Goal: Check status: Check status

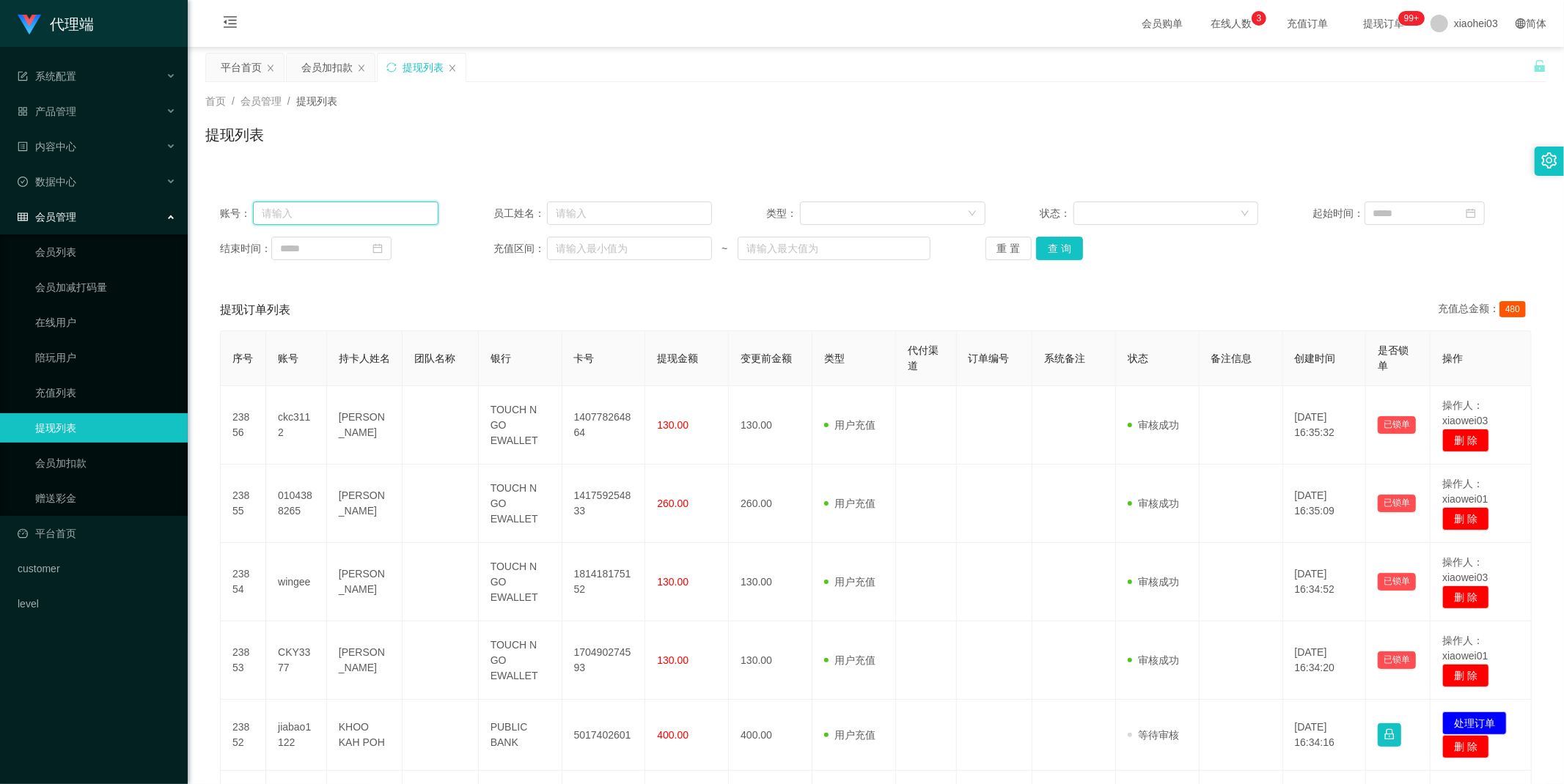
click at [370, 214] on input "text" at bounding box center [345, 214] width 185 height 24
paste input "94512439"
type input "94512439"
click at [1060, 252] on button "查 询" at bounding box center [1059, 249] width 47 height 24
click at [1060, 252] on div "重 置 查 询" at bounding box center [1094, 249] width 219 height 24
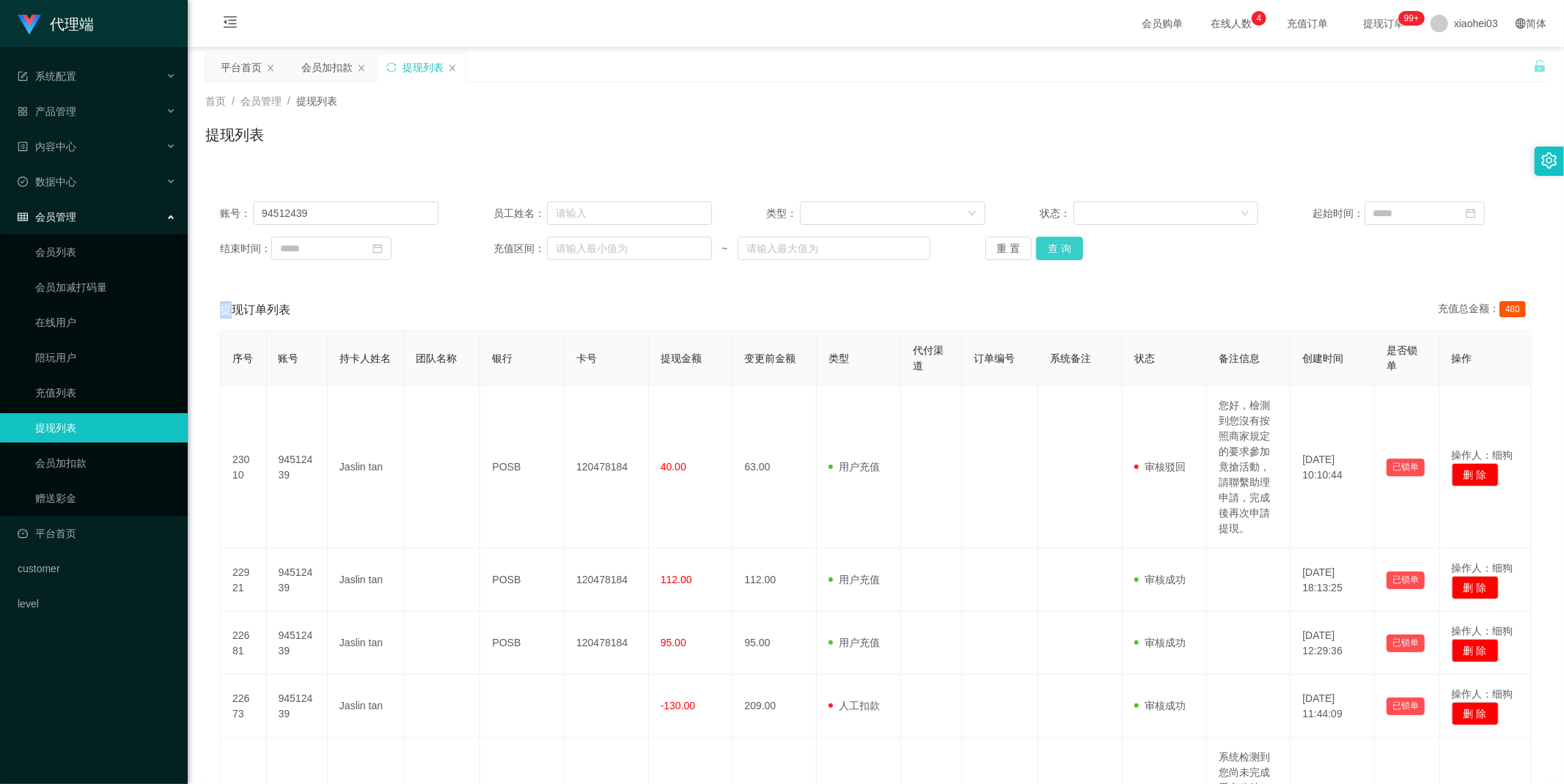
click at [1066, 254] on button "查 询" at bounding box center [1059, 249] width 47 height 24
click at [1066, 254] on div "重 置 查 询" at bounding box center [1094, 249] width 219 height 24
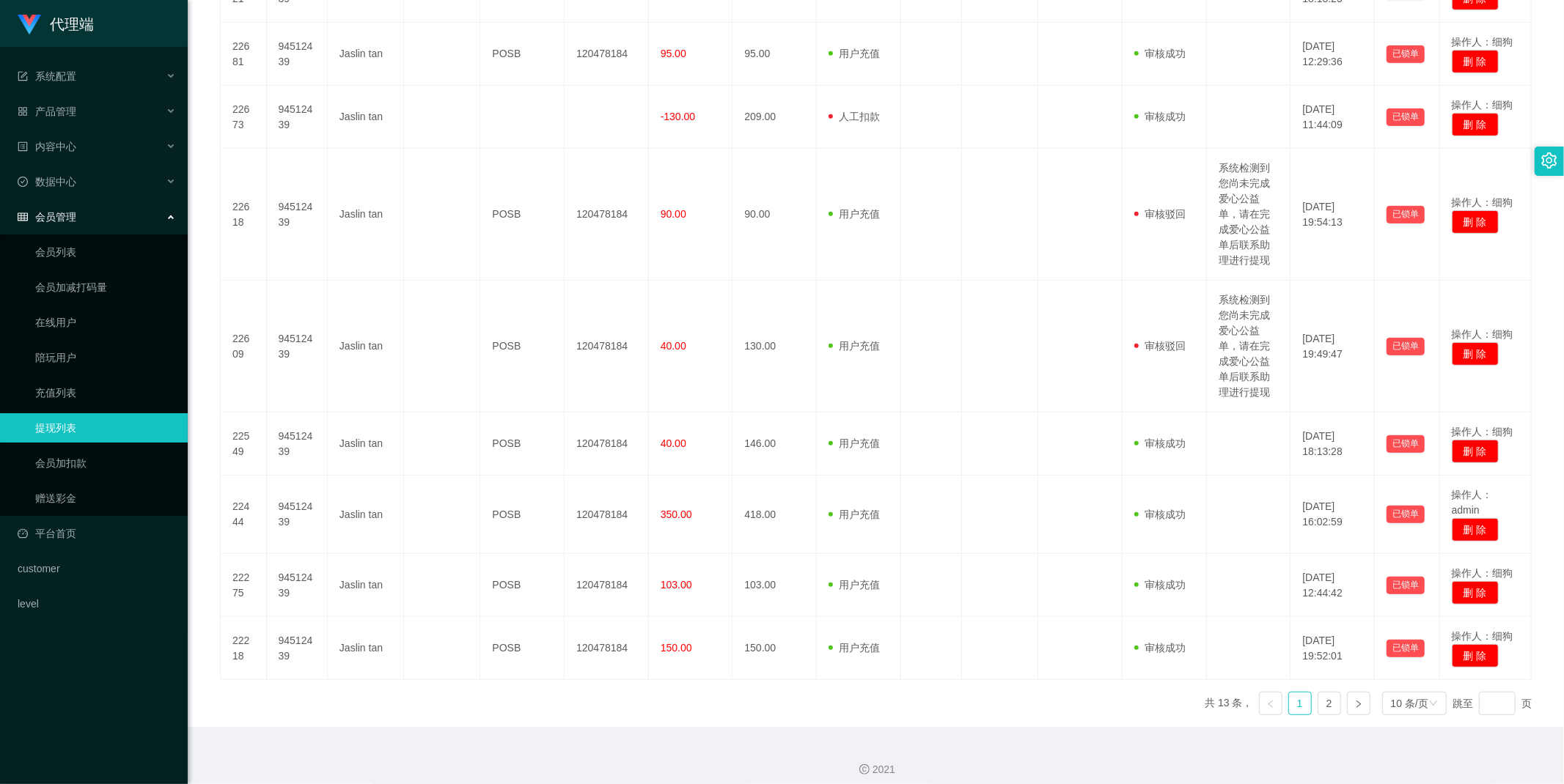
scroll to position [601, 0]
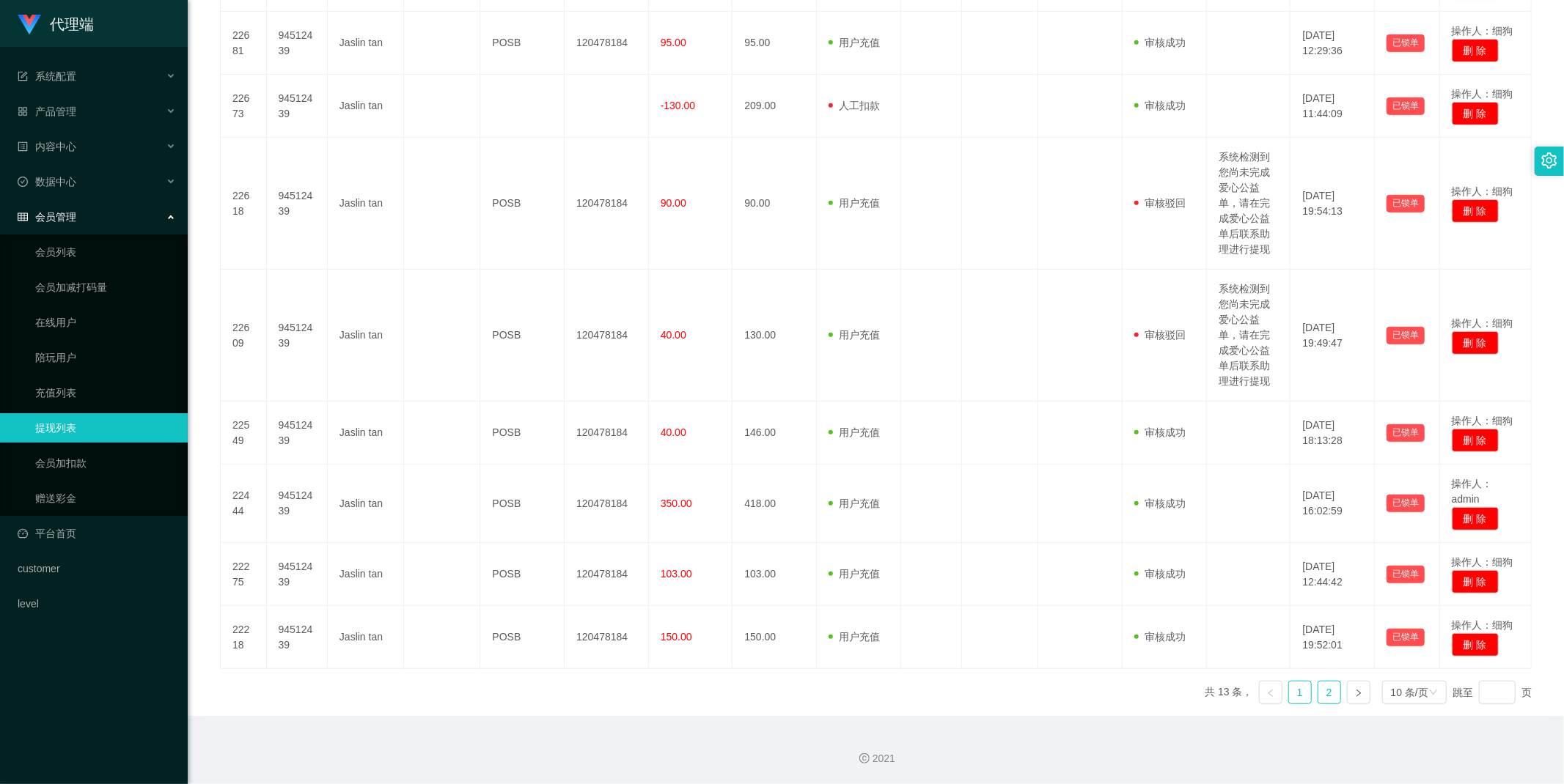
click at [1318, 701] on link "2" at bounding box center [1330, 693] width 22 height 22
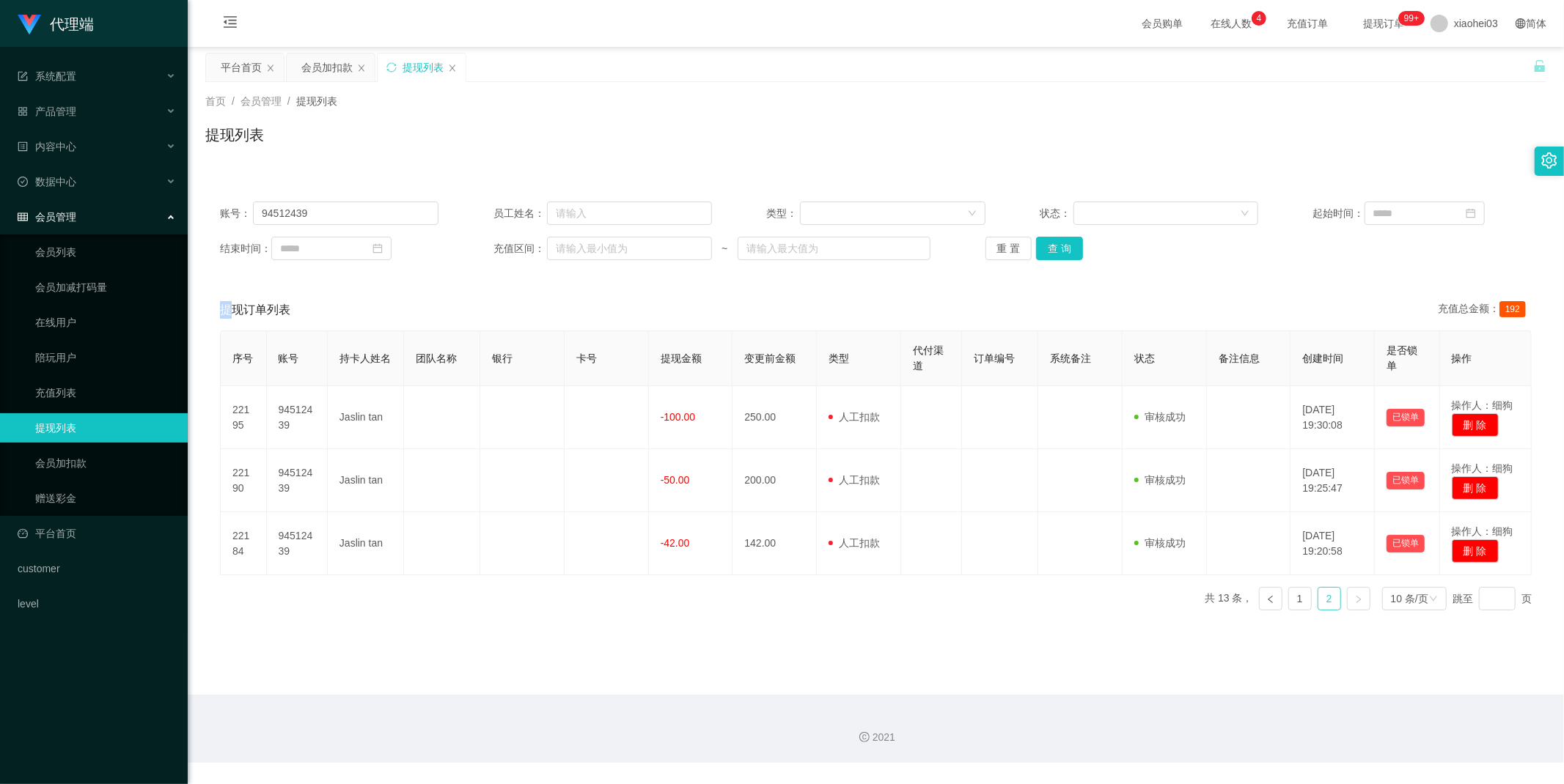
scroll to position [0, 0]
click at [1289, 594] on link "1" at bounding box center [1300, 599] width 22 height 22
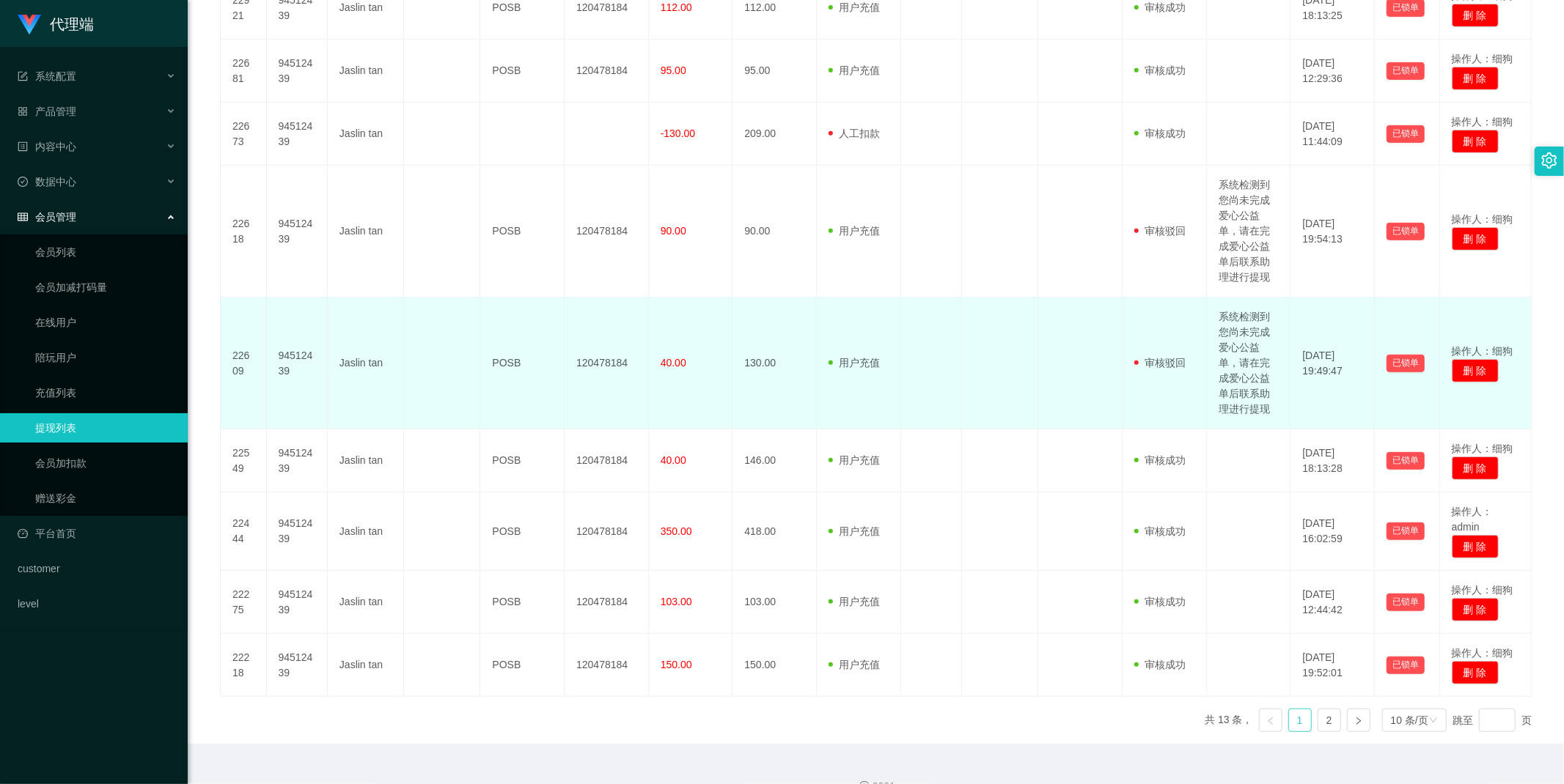
scroll to position [601, 0]
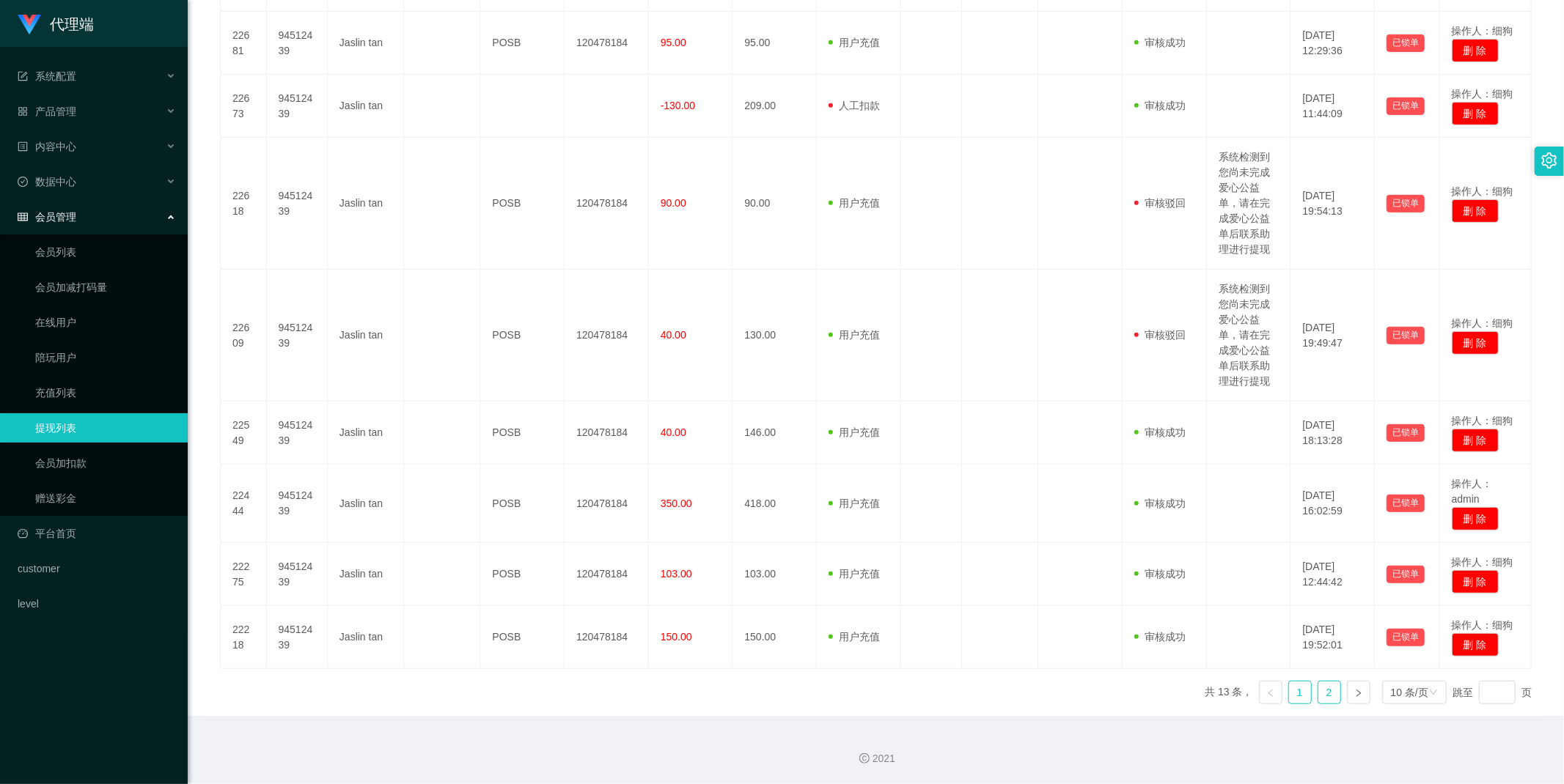
click at [1318, 697] on link "2" at bounding box center [1330, 693] width 22 height 22
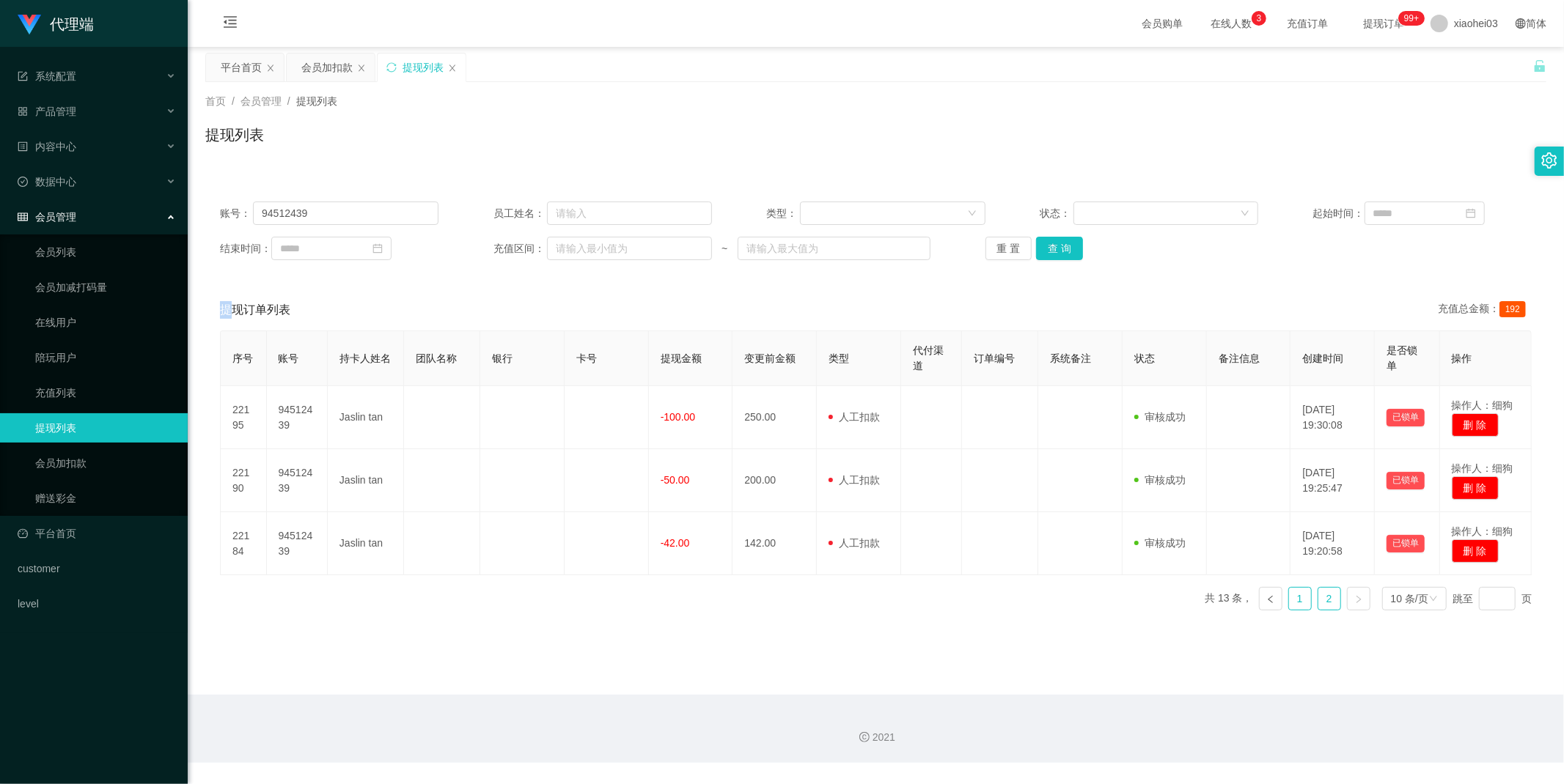
click at [1291, 608] on link "1" at bounding box center [1300, 599] width 22 height 22
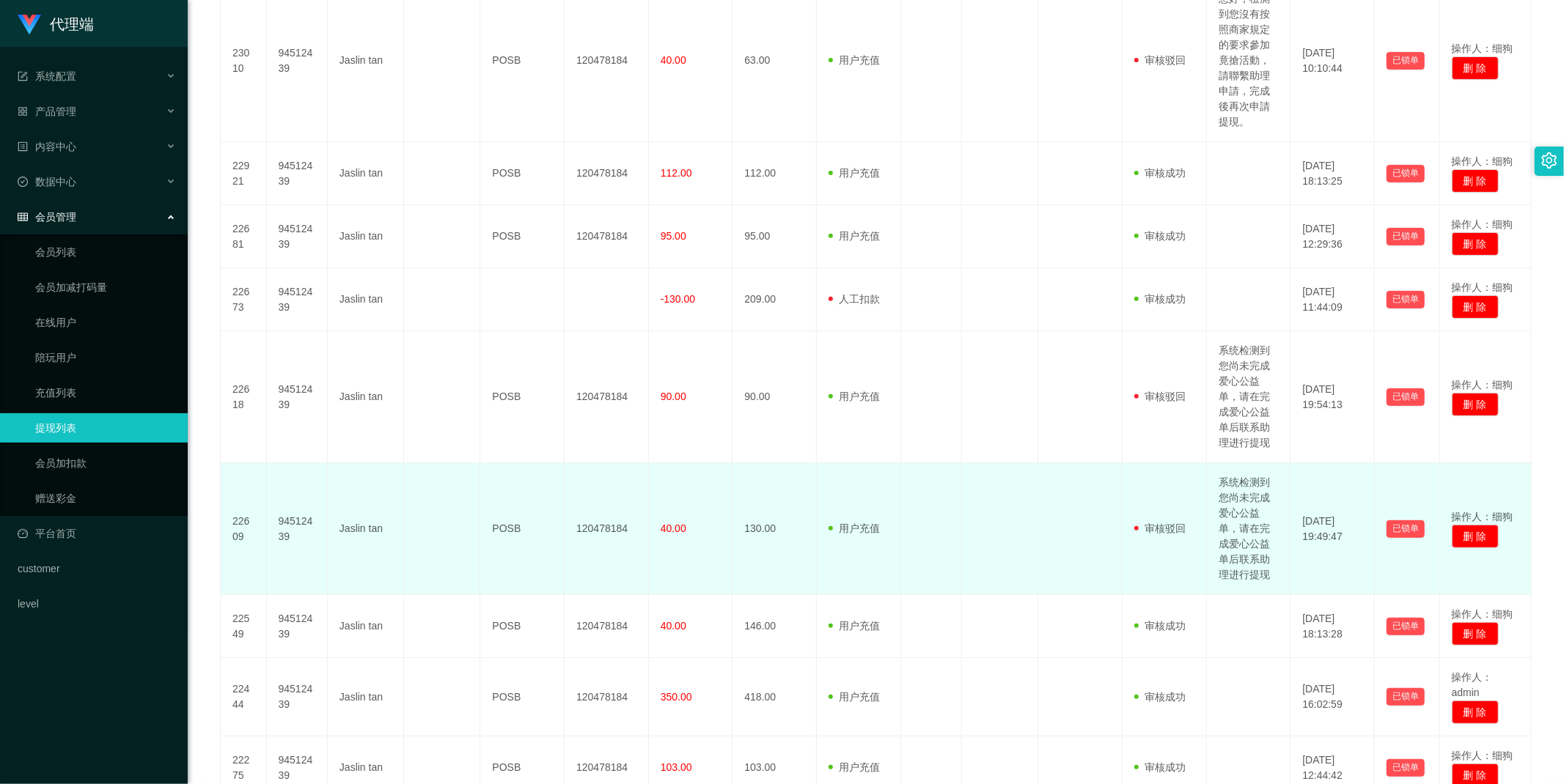
scroll to position [601, 0]
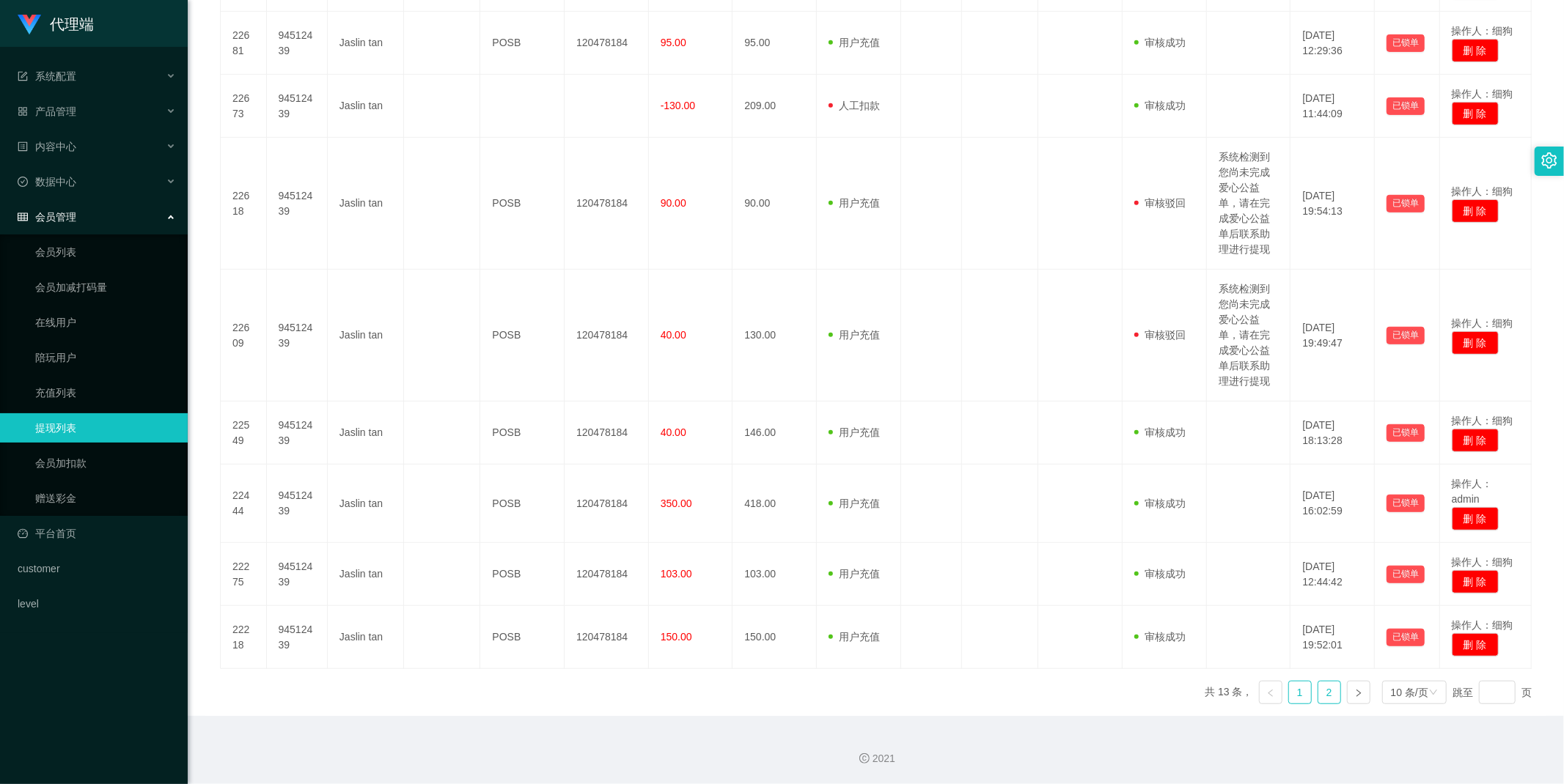
click at [1318, 700] on link "2" at bounding box center [1330, 693] width 22 height 22
